Goal: Task Accomplishment & Management: Manage account settings

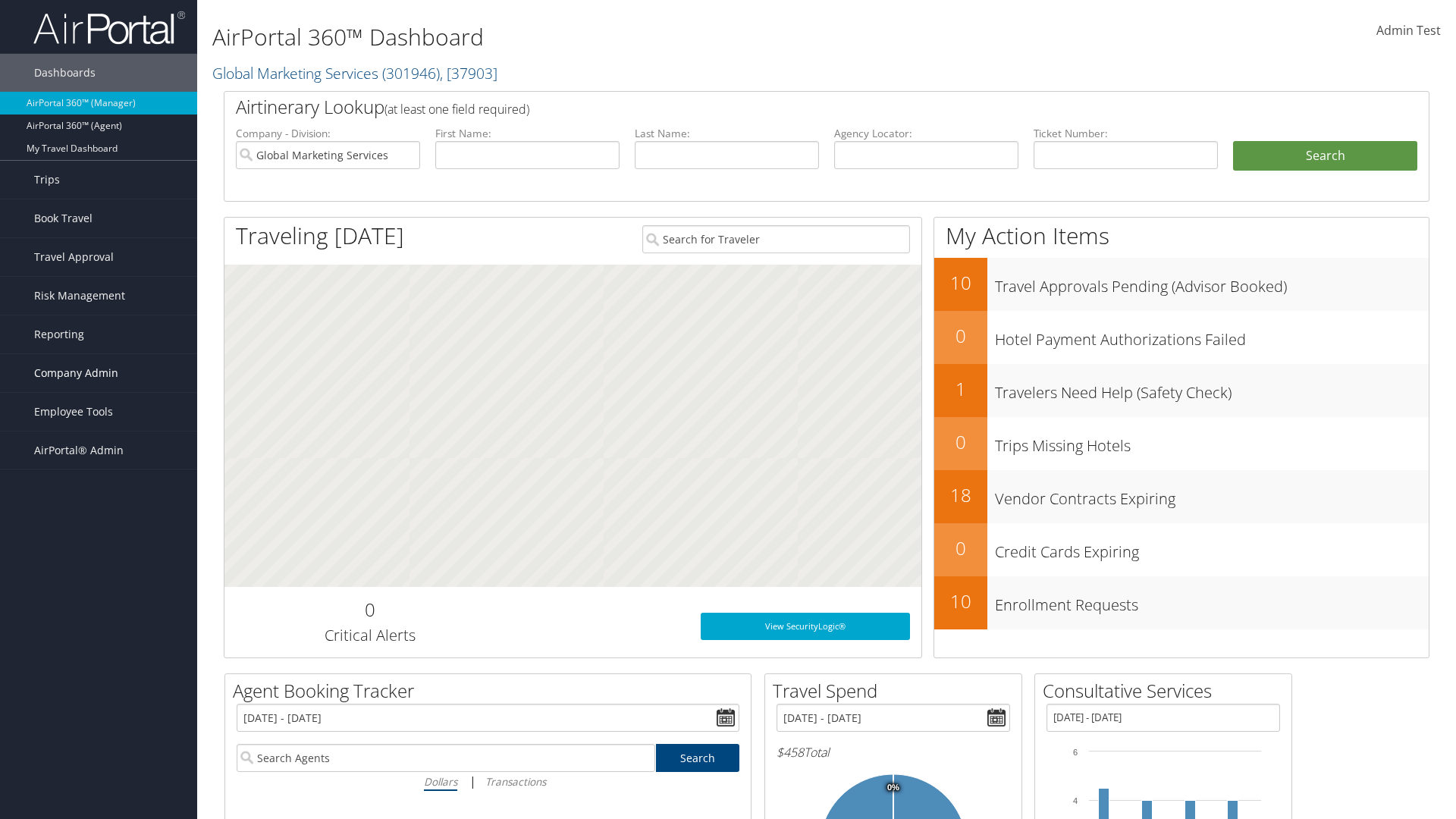
click at [99, 373] on span "Company Admin" at bounding box center [75, 373] width 84 height 38
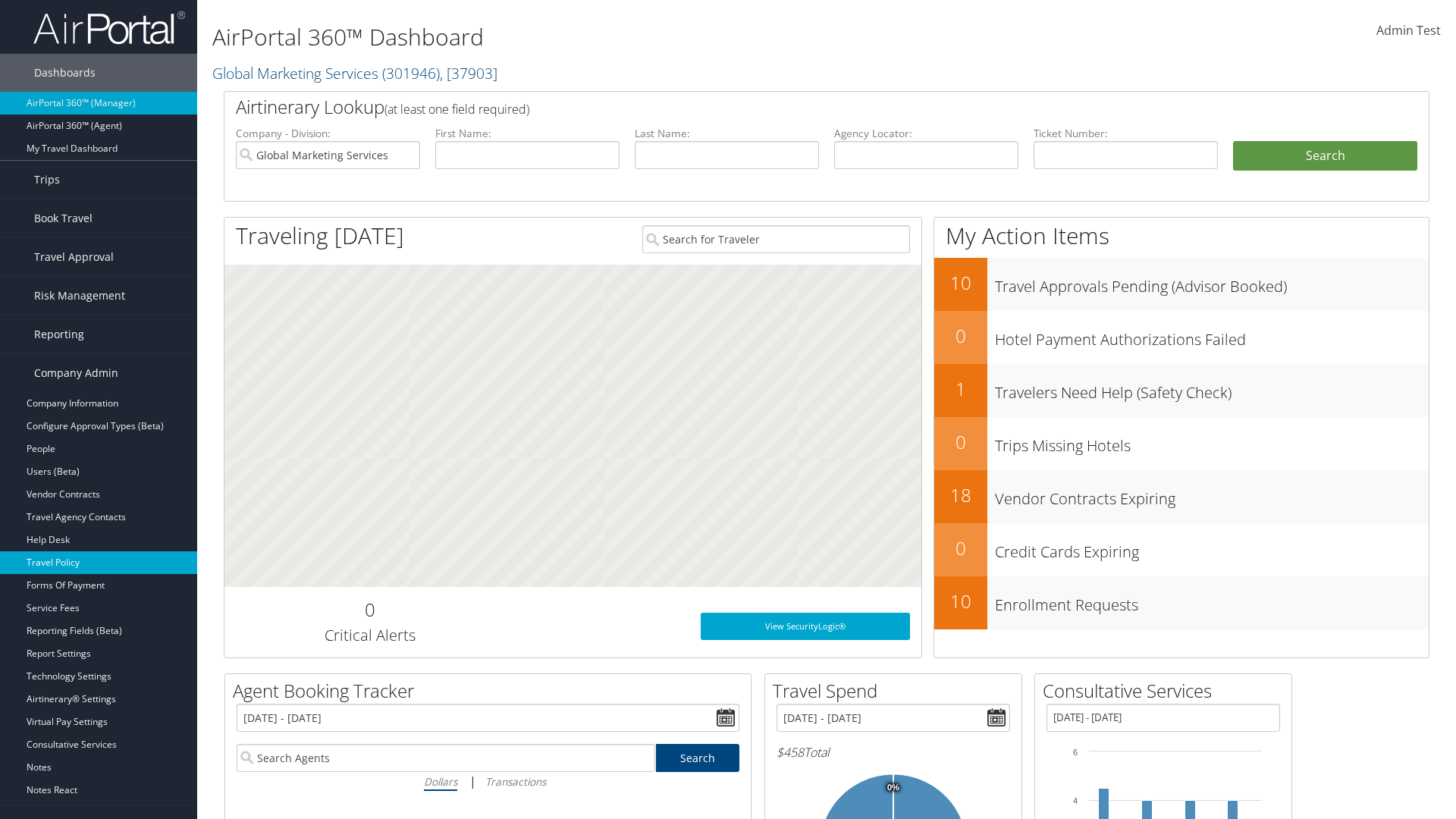
click at [99, 563] on link "Travel Policy" at bounding box center [99, 562] width 197 height 22
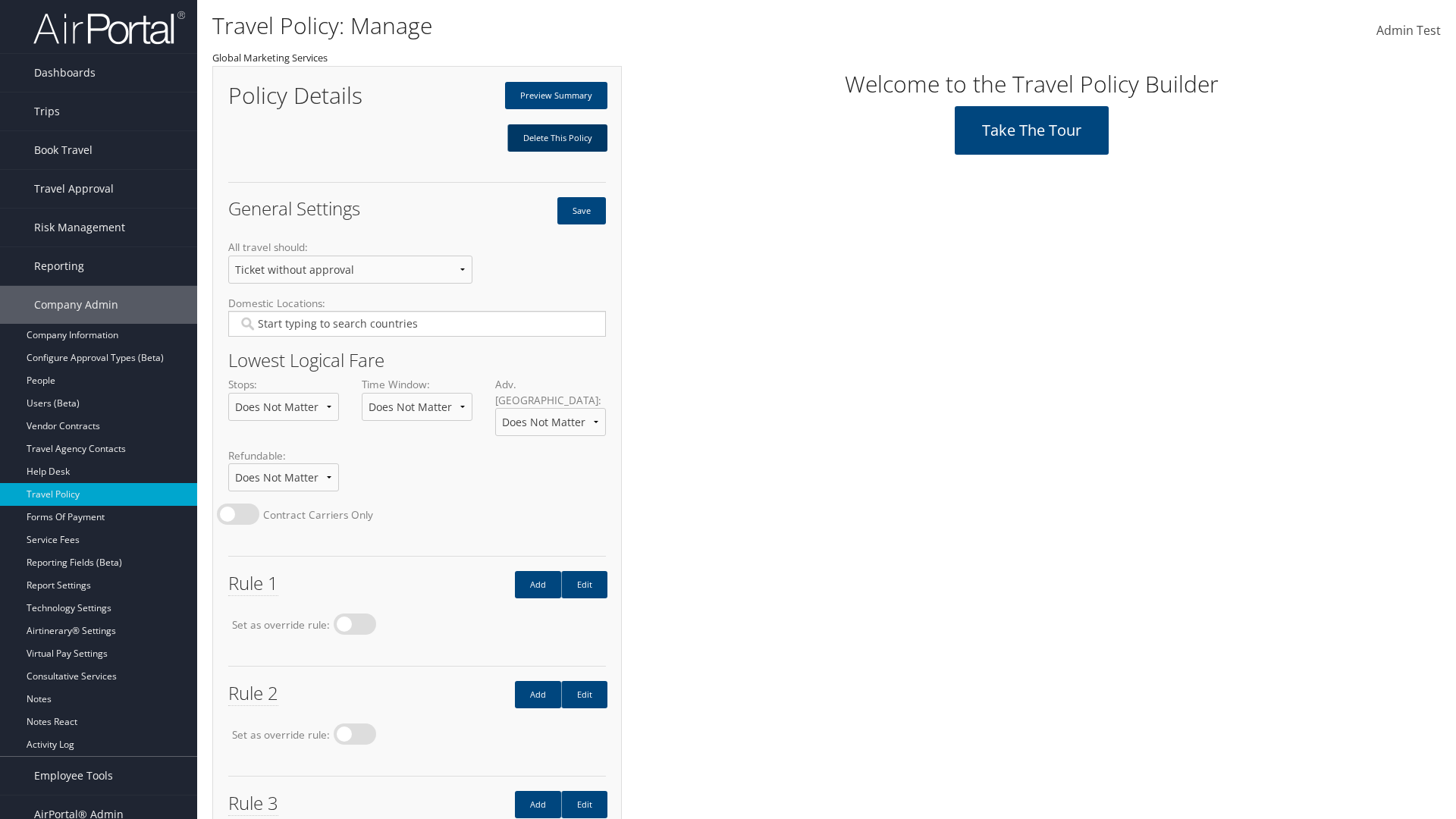
click at [557, 138] on link "Delete This Policy" at bounding box center [557, 138] width 100 height 27
click at [0, 0] on input "Type YES to continue:" at bounding box center [0, 0] width 0 height 0
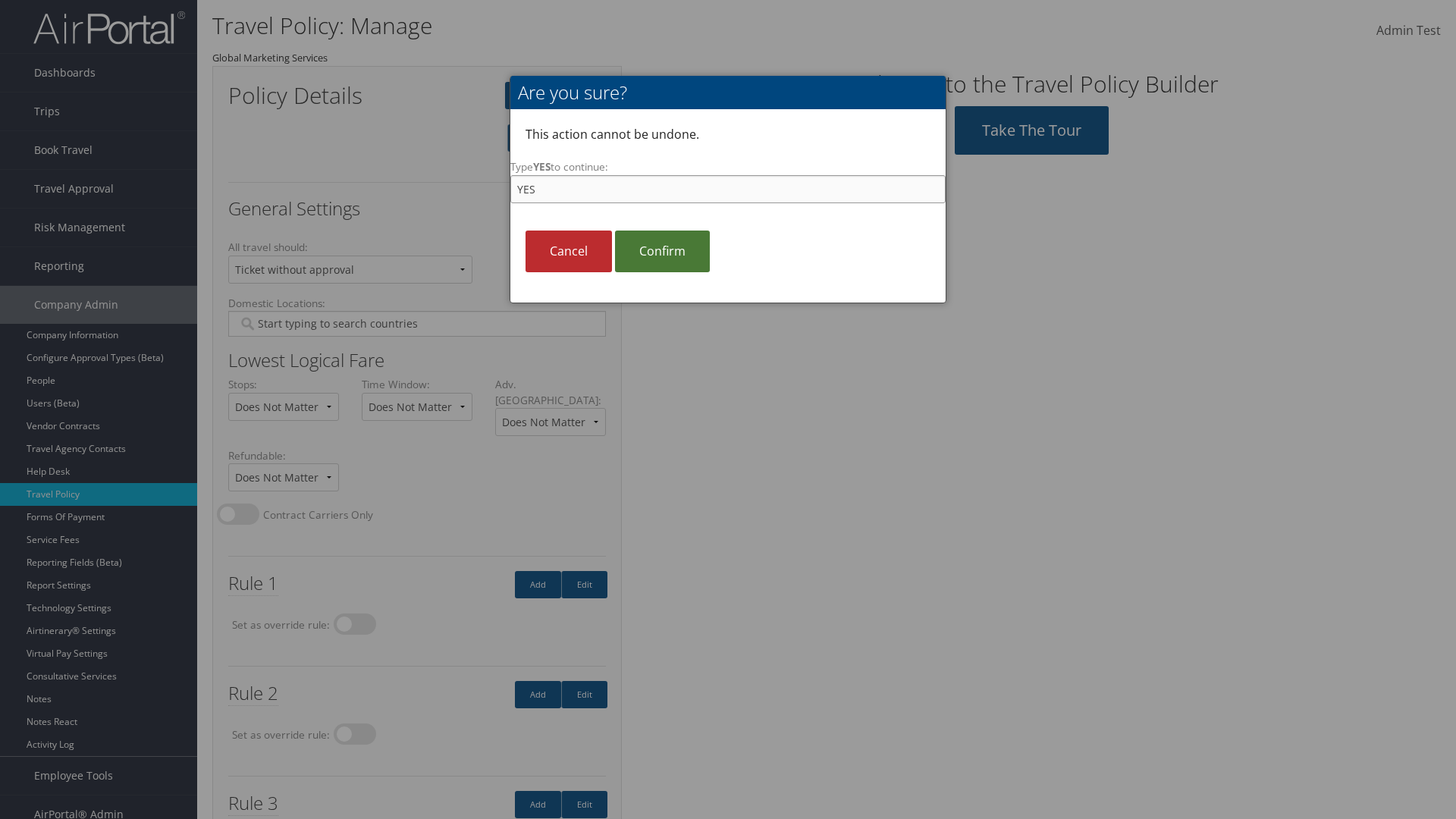
type input "YES"
click at [662, 251] on link "Confirm" at bounding box center [662, 251] width 95 height 41
